Goal: Information Seeking & Learning: Learn about a topic

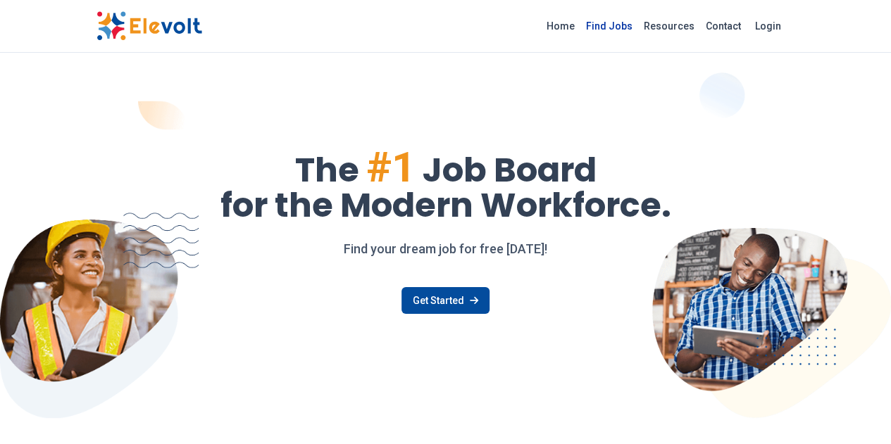
click at [638, 23] on link "Find Jobs" at bounding box center [609, 26] width 58 height 23
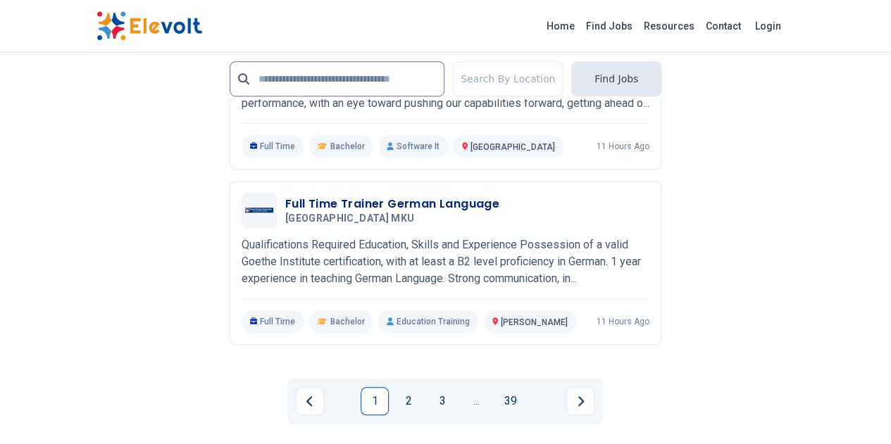
scroll to position [3245, 0]
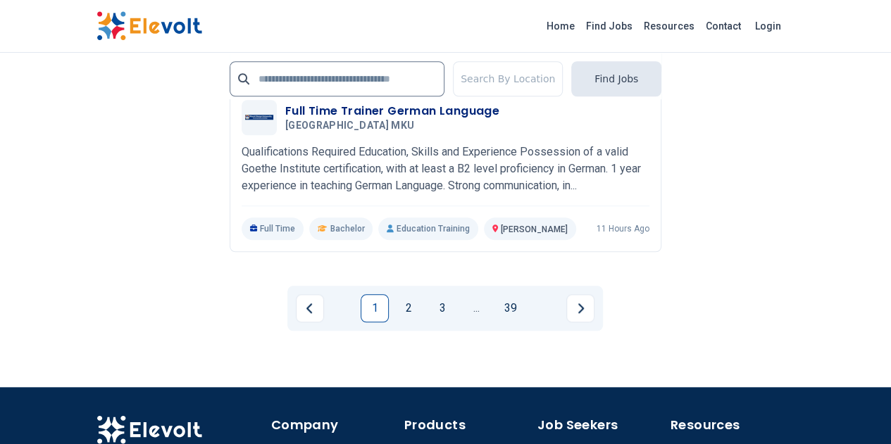
click at [376, 294] on link "1" at bounding box center [375, 308] width 28 height 28
click at [408, 294] on link "2" at bounding box center [408, 308] width 28 height 28
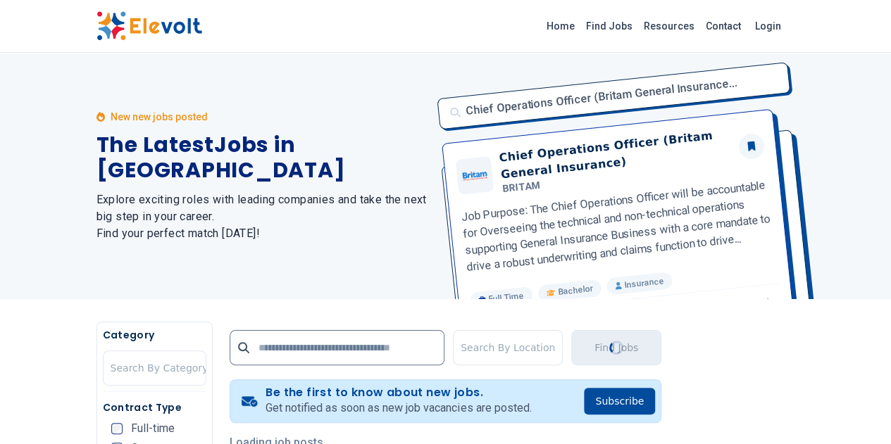
scroll to position [0, 0]
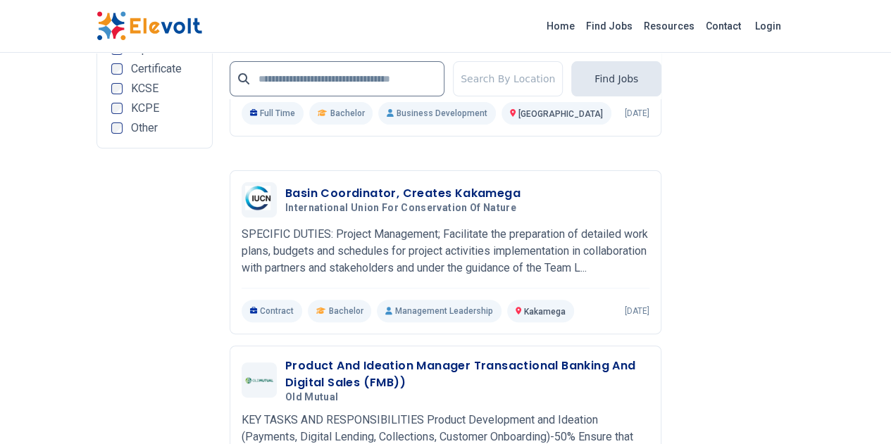
scroll to position [2846, 0]
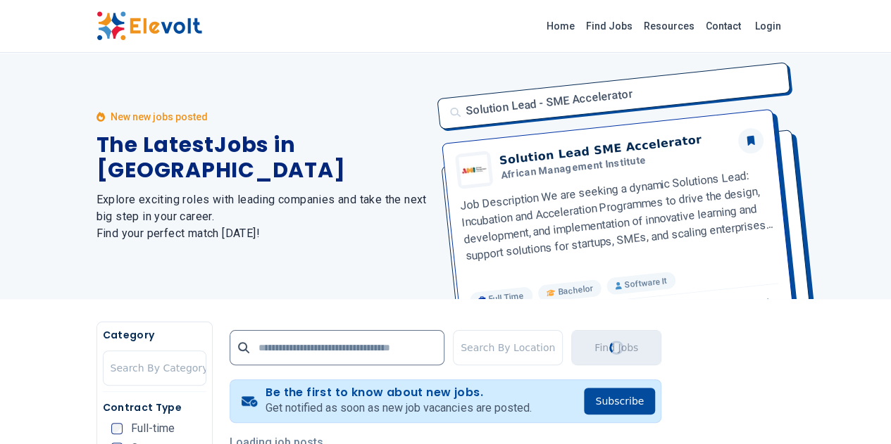
scroll to position [0, 0]
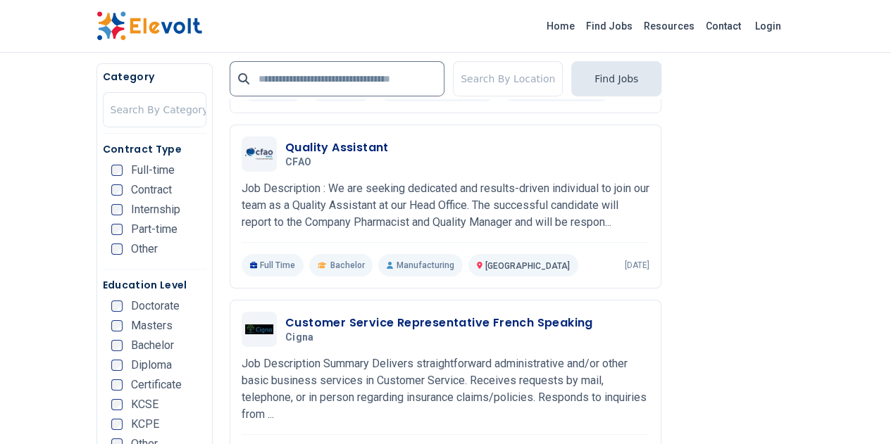
scroll to position [2404, 0]
